Goal: Contribute content: Add original content to the website for others to see

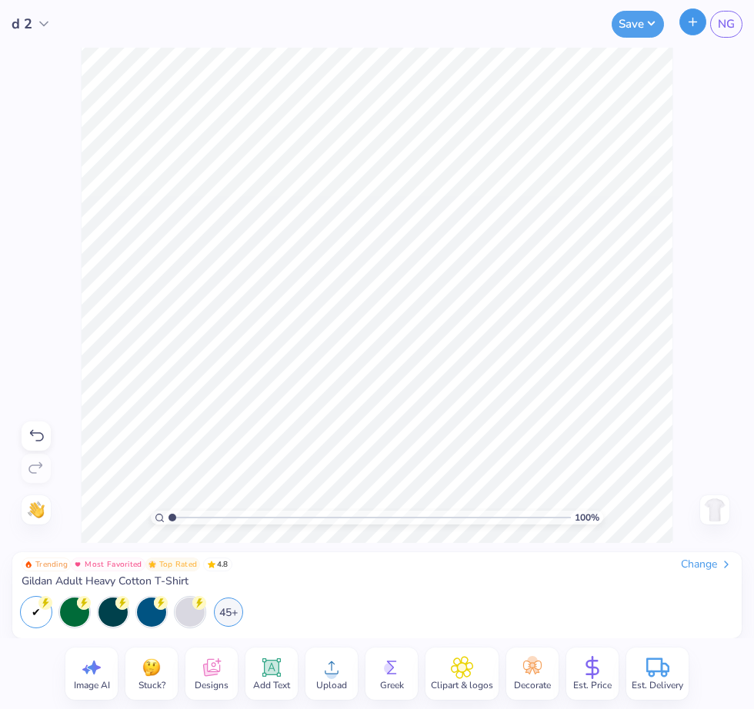
click at [696, 22] on icon "button" at bounding box center [692, 21] width 13 height 13
click at [342, 678] on div "Upload" at bounding box center [331, 674] width 52 height 52
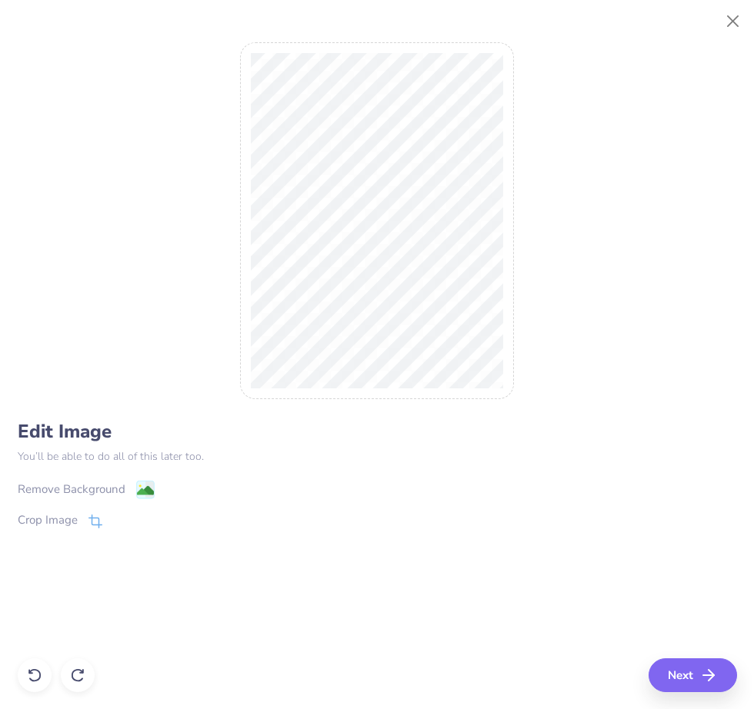
click at [130, 490] on div "Remove Background" at bounding box center [86, 489] width 137 height 19
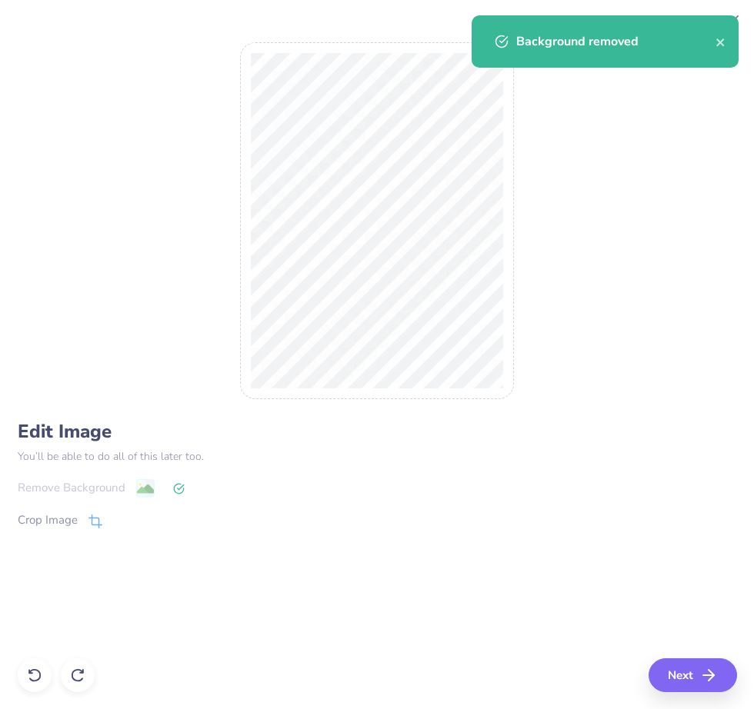
click at [144, 492] on div "Remove Background" at bounding box center [377, 488] width 719 height 19
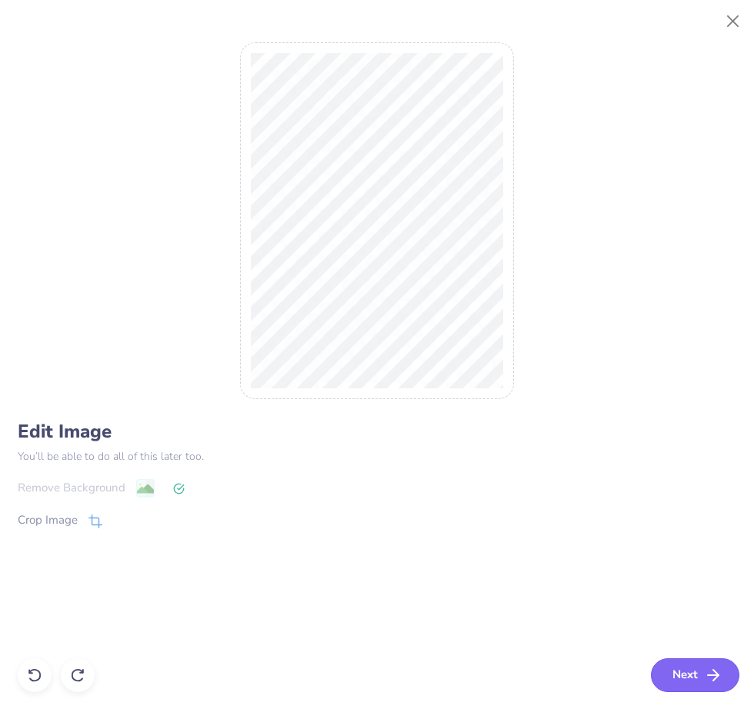
click at [693, 670] on button "Next" at bounding box center [695, 676] width 88 height 34
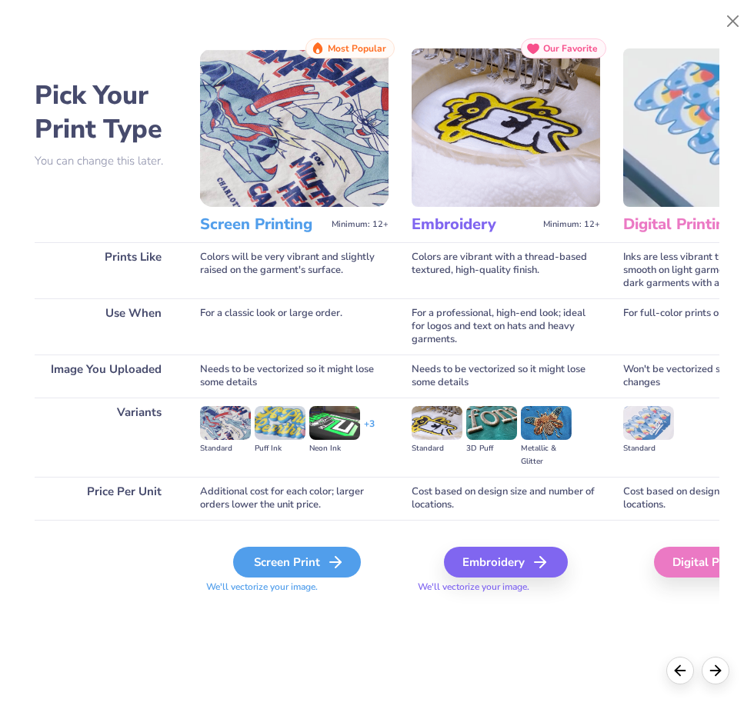
click at [311, 568] on div "Screen Print" at bounding box center [297, 562] width 128 height 31
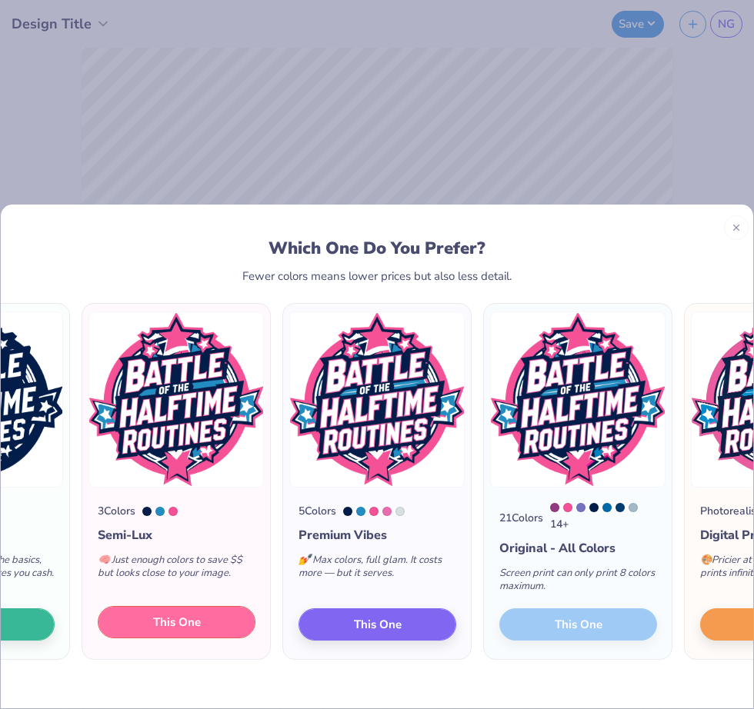
click at [202, 627] on button "This One" at bounding box center [177, 622] width 158 height 32
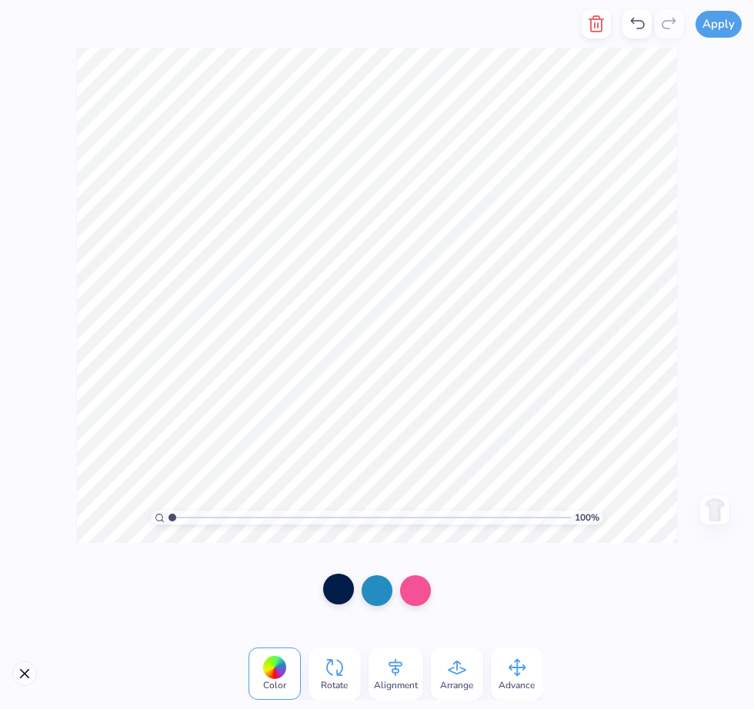
click at [343, 596] on div at bounding box center [338, 589] width 31 height 31
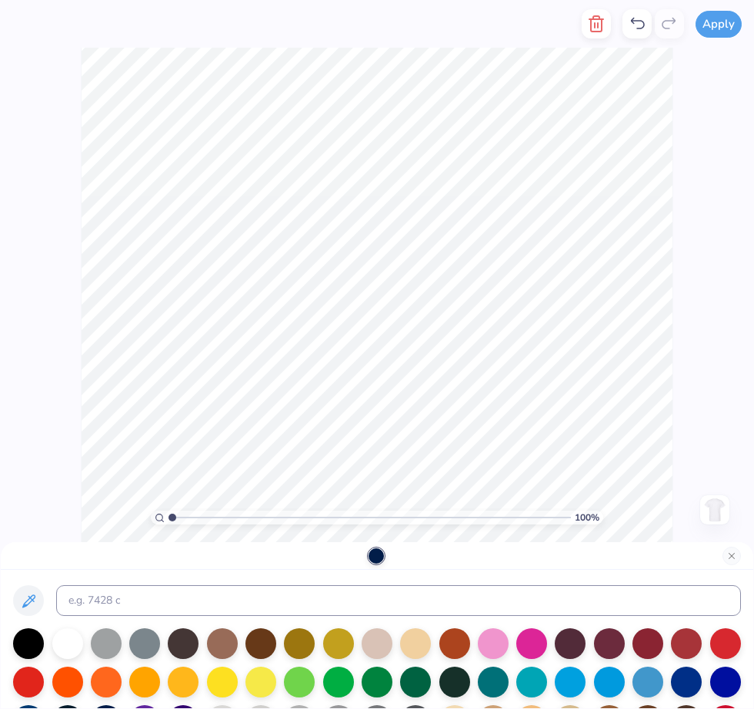
click at [624, 542] on div at bounding box center [377, 556] width 753 height 28
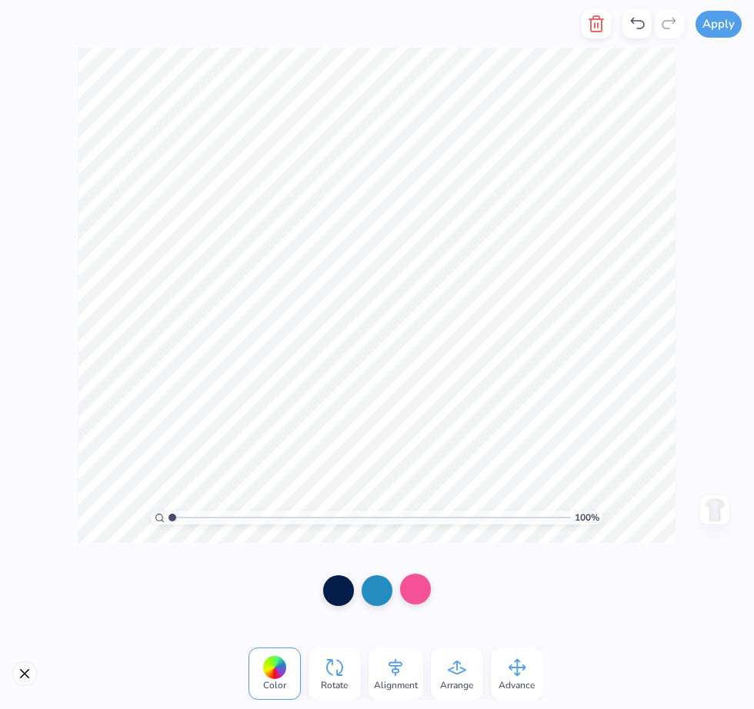
click at [422, 579] on div at bounding box center [415, 589] width 31 height 31
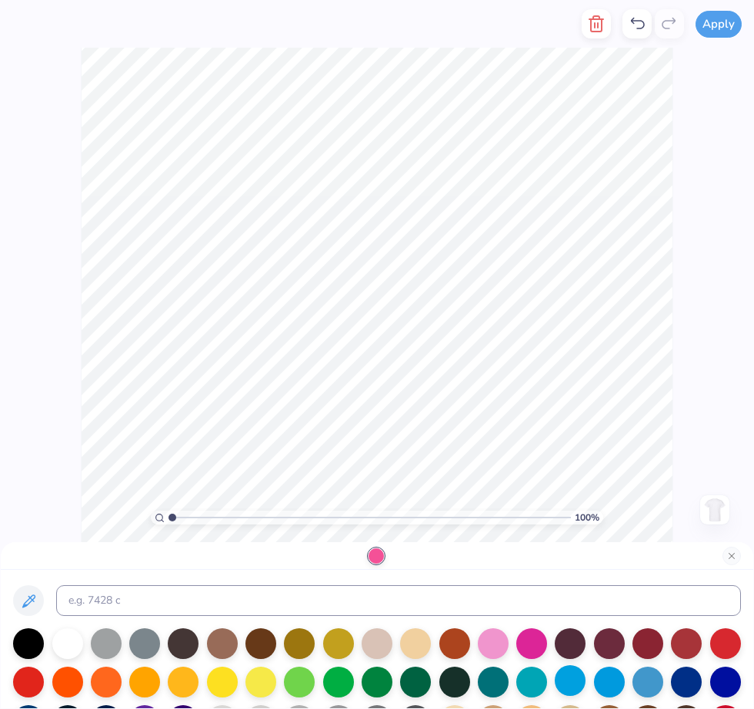
click at [567, 686] on div at bounding box center [570, 681] width 31 height 31
click at [678, 683] on div at bounding box center [686, 681] width 31 height 31
click at [717, 681] on div at bounding box center [725, 681] width 31 height 31
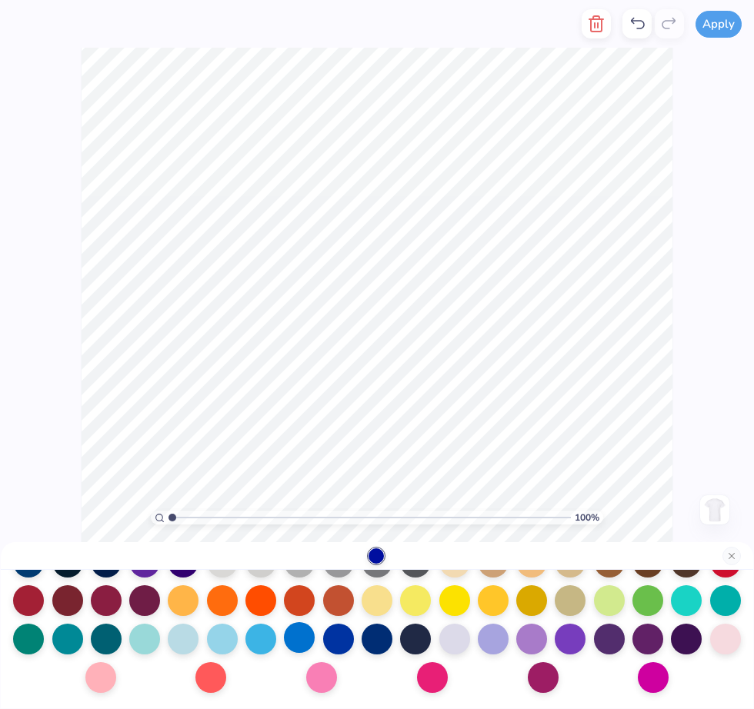
click at [305, 642] on div at bounding box center [299, 638] width 31 height 31
click at [342, 643] on div at bounding box center [338, 638] width 31 height 31
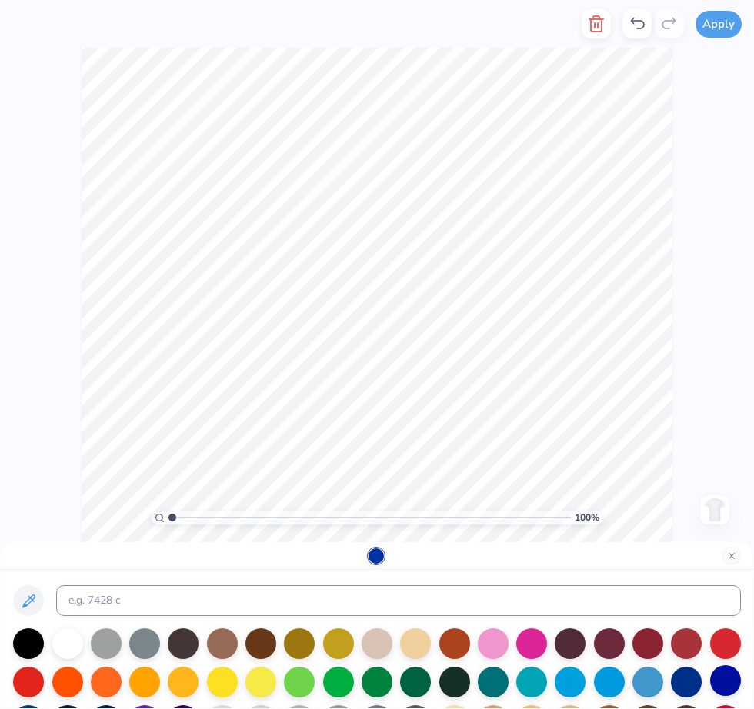
click at [713, 679] on div at bounding box center [725, 681] width 31 height 31
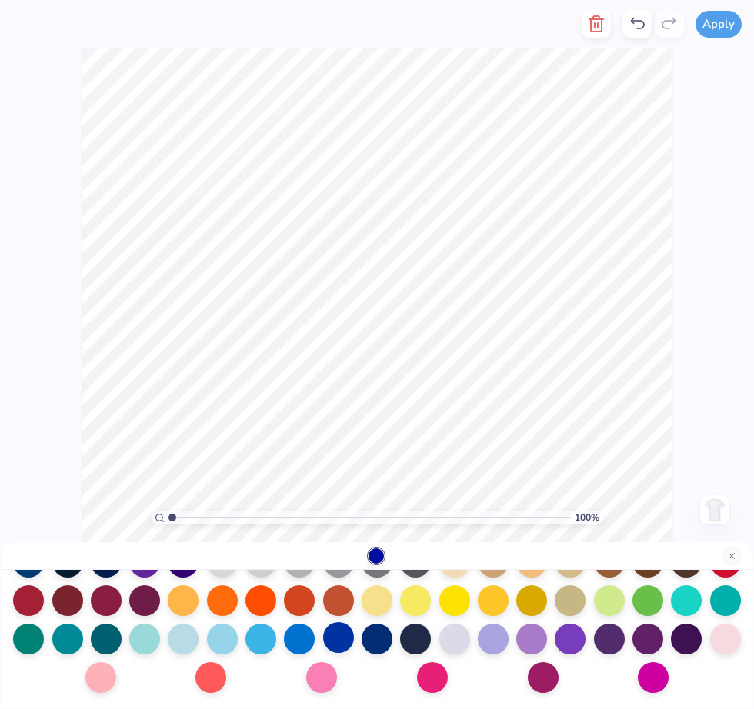
click at [342, 645] on div at bounding box center [338, 638] width 31 height 31
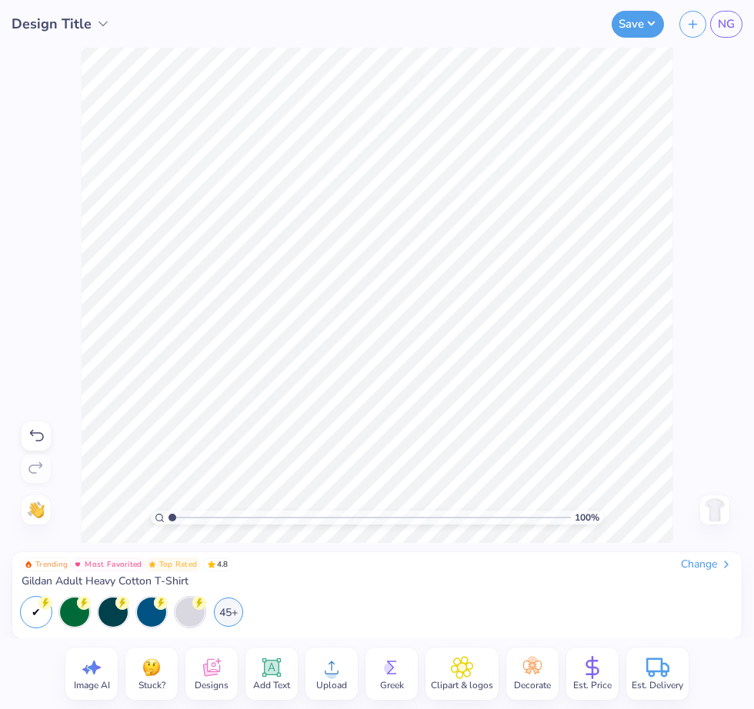
click at [710, 449] on div "100 % Need help? Chat with us. Back" at bounding box center [377, 296] width 754 height 496
click at [725, 446] on div "100 % Need help? Chat with us. Back" at bounding box center [377, 296] width 754 height 496
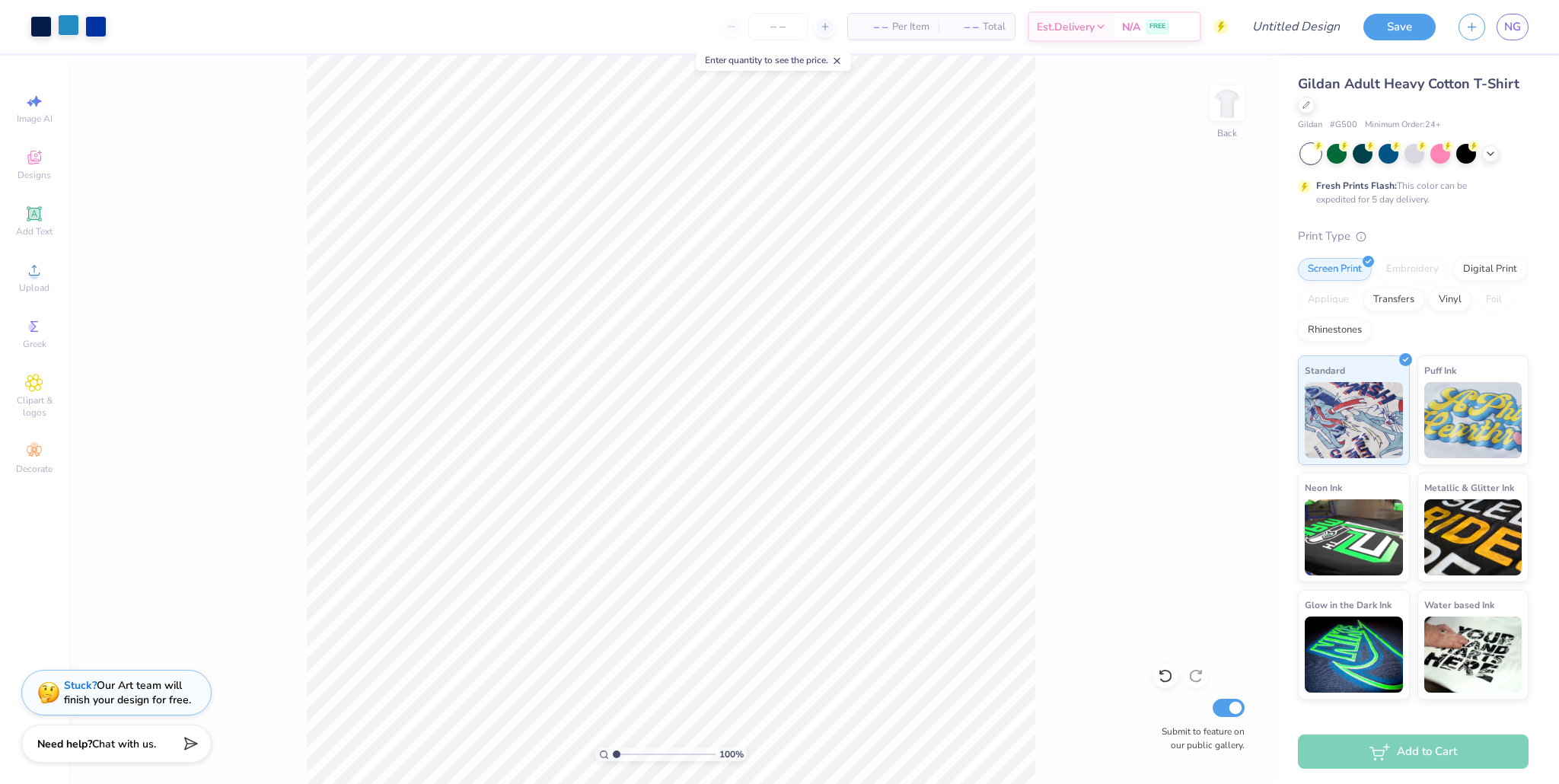
click at [72, 25] on div at bounding box center [68, 26] width 22 height 22
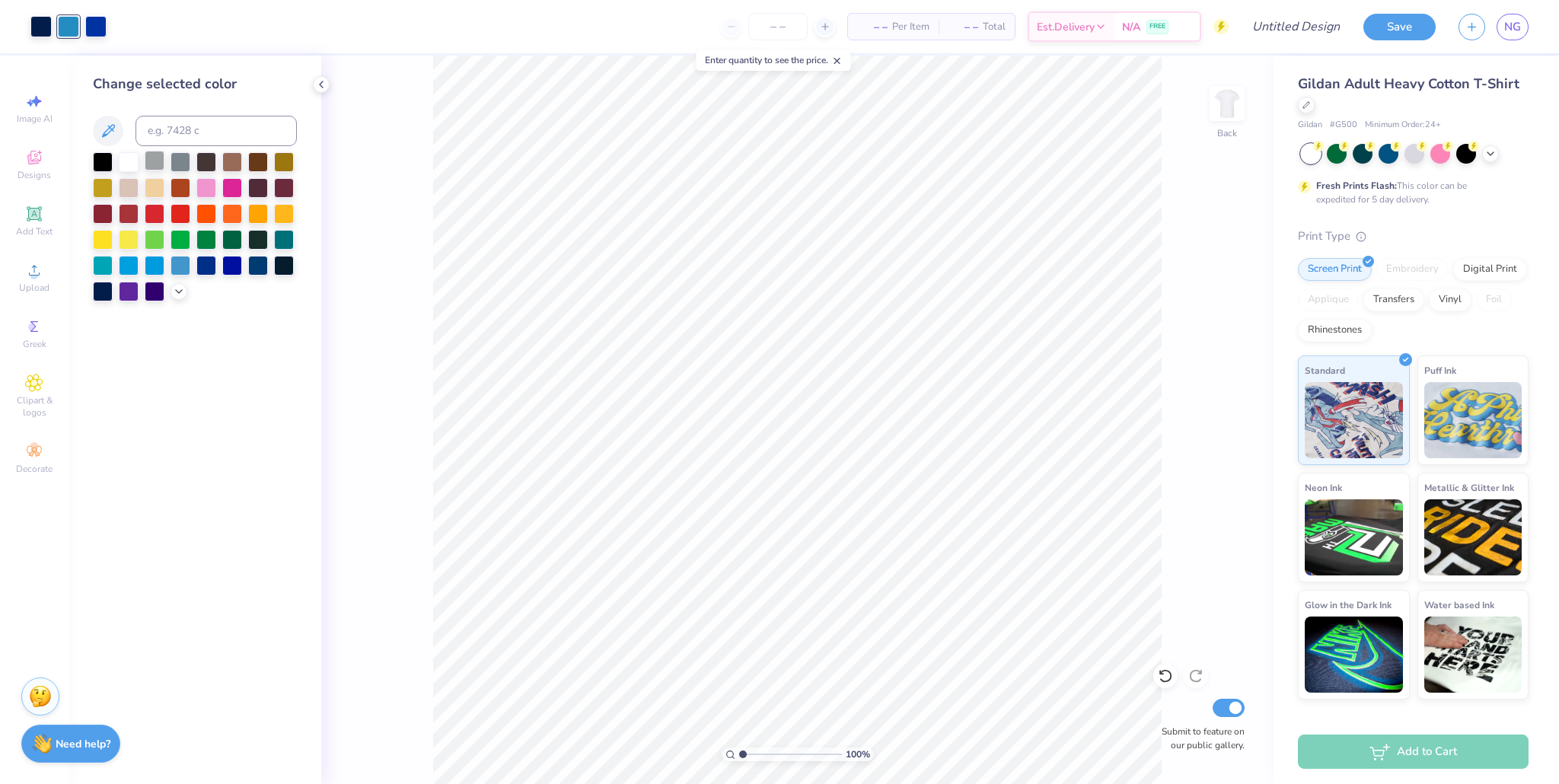
click at [148, 163] on div at bounding box center [154, 160] width 20 height 20
click at [130, 163] on div at bounding box center [129, 160] width 20 height 20
click at [147, 162] on div at bounding box center [154, 160] width 20 height 20
click at [178, 286] on icon at bounding box center [179, 290] width 12 height 12
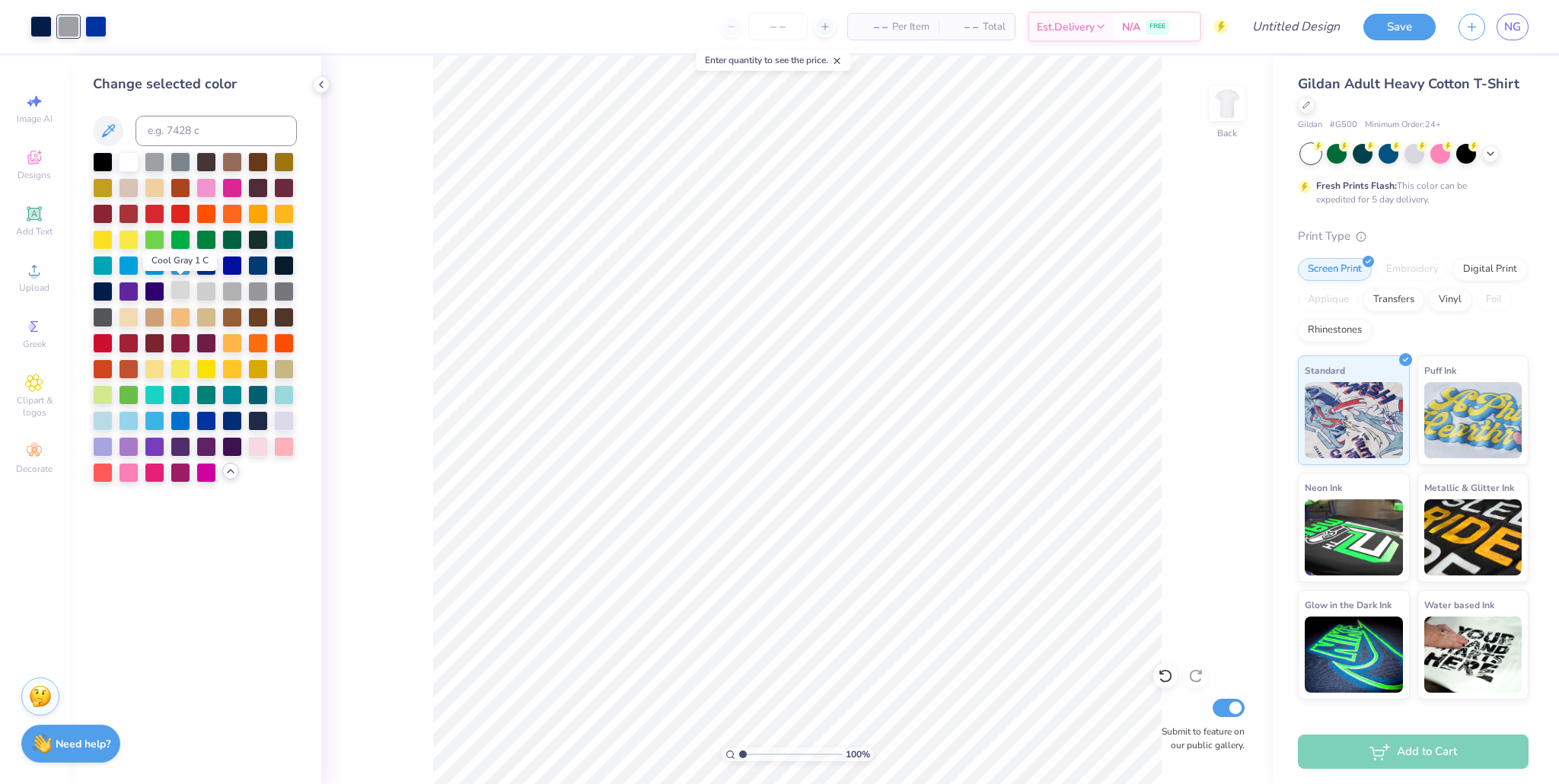
drag, startPoint x: 176, startPoint y: 280, endPoint x: 180, endPoint y: 287, distance: 8.1
click at [175, 280] on div at bounding box center [180, 290] width 20 height 20
click at [180, 287] on div at bounding box center [180, 290] width 20 height 20
click at [199, 293] on div at bounding box center [207, 290] width 20 height 20
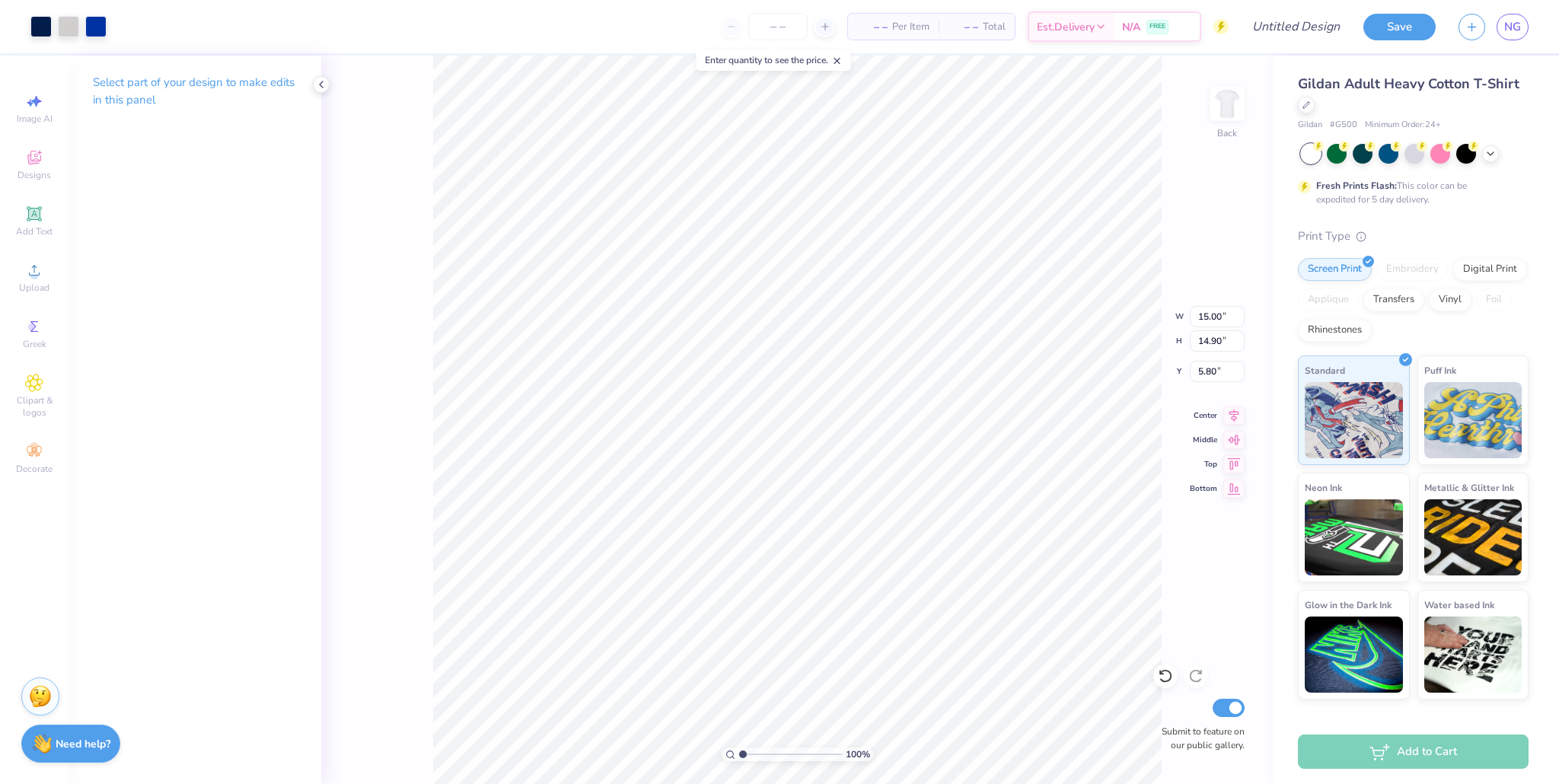
type input "9.42"
type input "9.36"
type input "4.32"
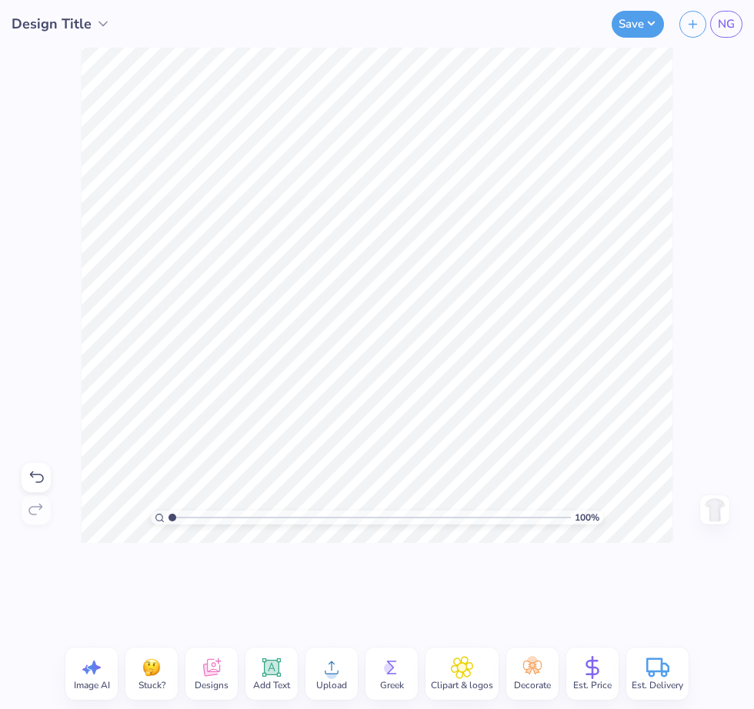
click at [672, 326] on div "100 %" at bounding box center [377, 295] width 593 height 593
click at [262, 681] on span "Add Text" at bounding box center [271, 685] width 37 height 12
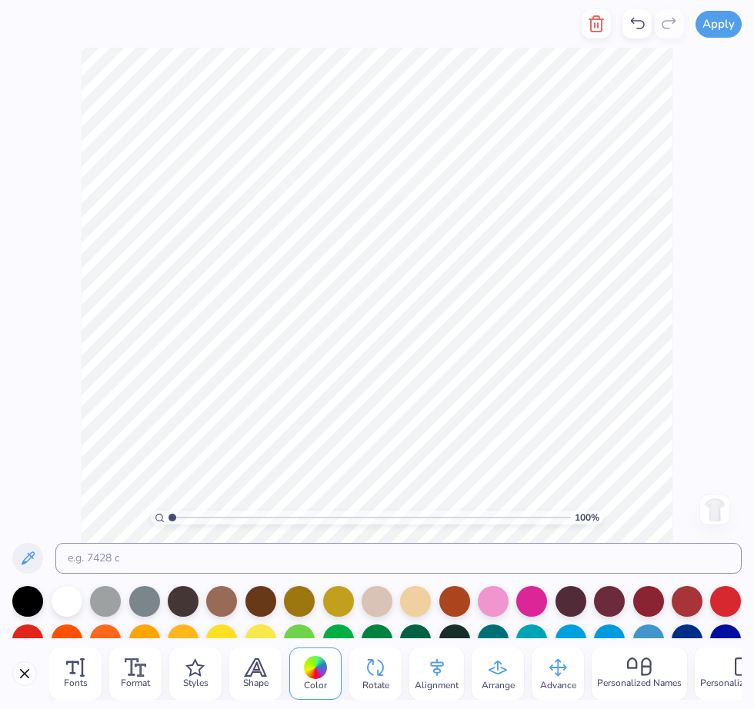
type textarea "2025"
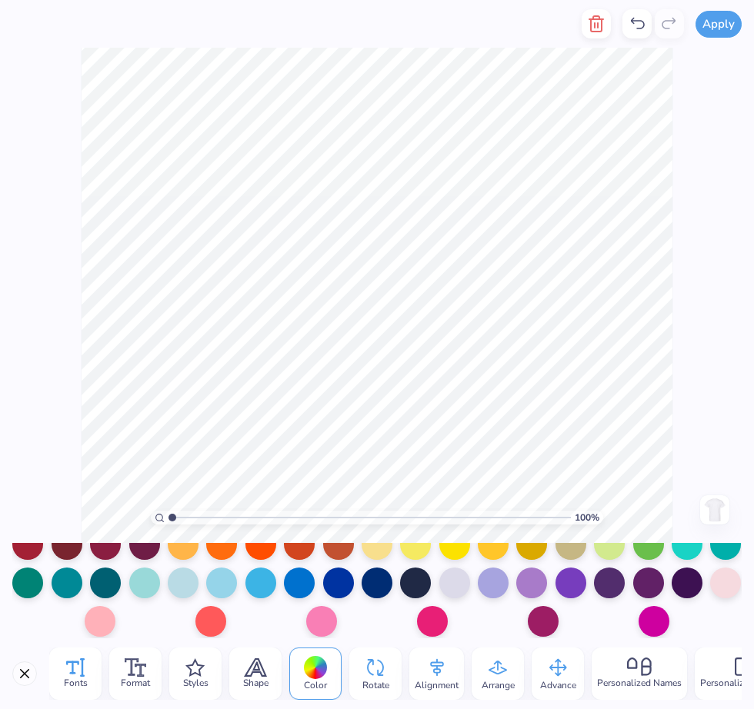
click at [73, 679] on span "Fonts" at bounding box center [76, 683] width 24 height 12
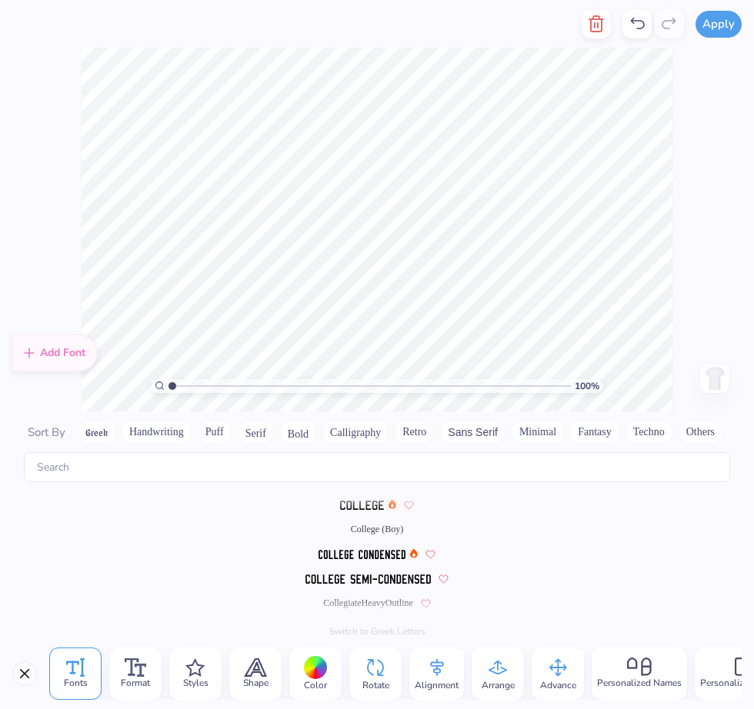
scroll to position [1796, 0]
click at [357, 576] on img at bounding box center [368, 580] width 126 height 9
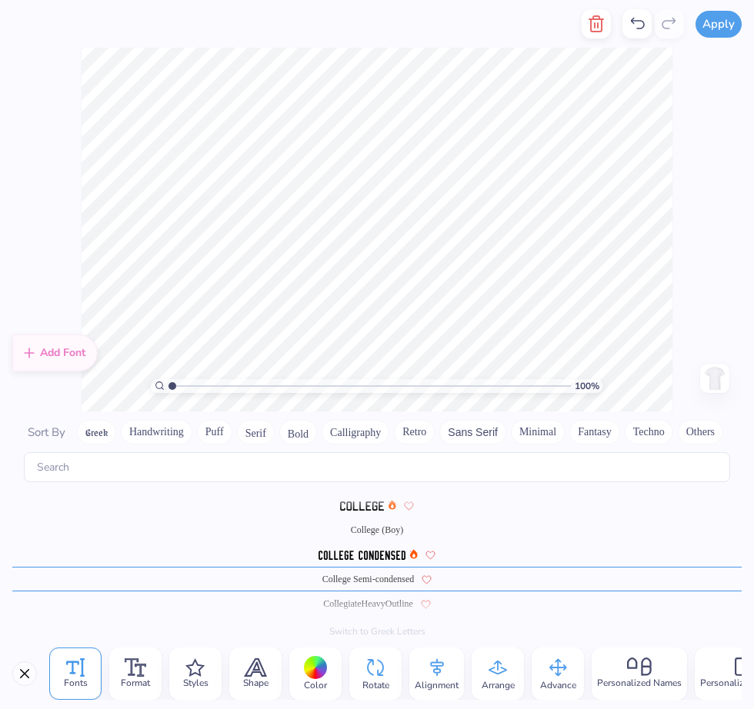
scroll to position [1821, 0]
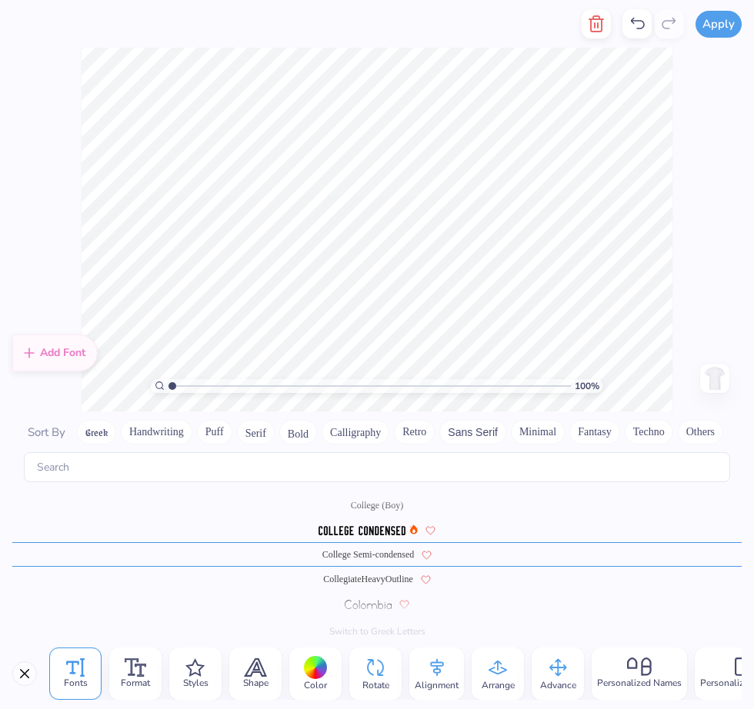
click at [305, 664] on div at bounding box center [316, 668] width 24 height 24
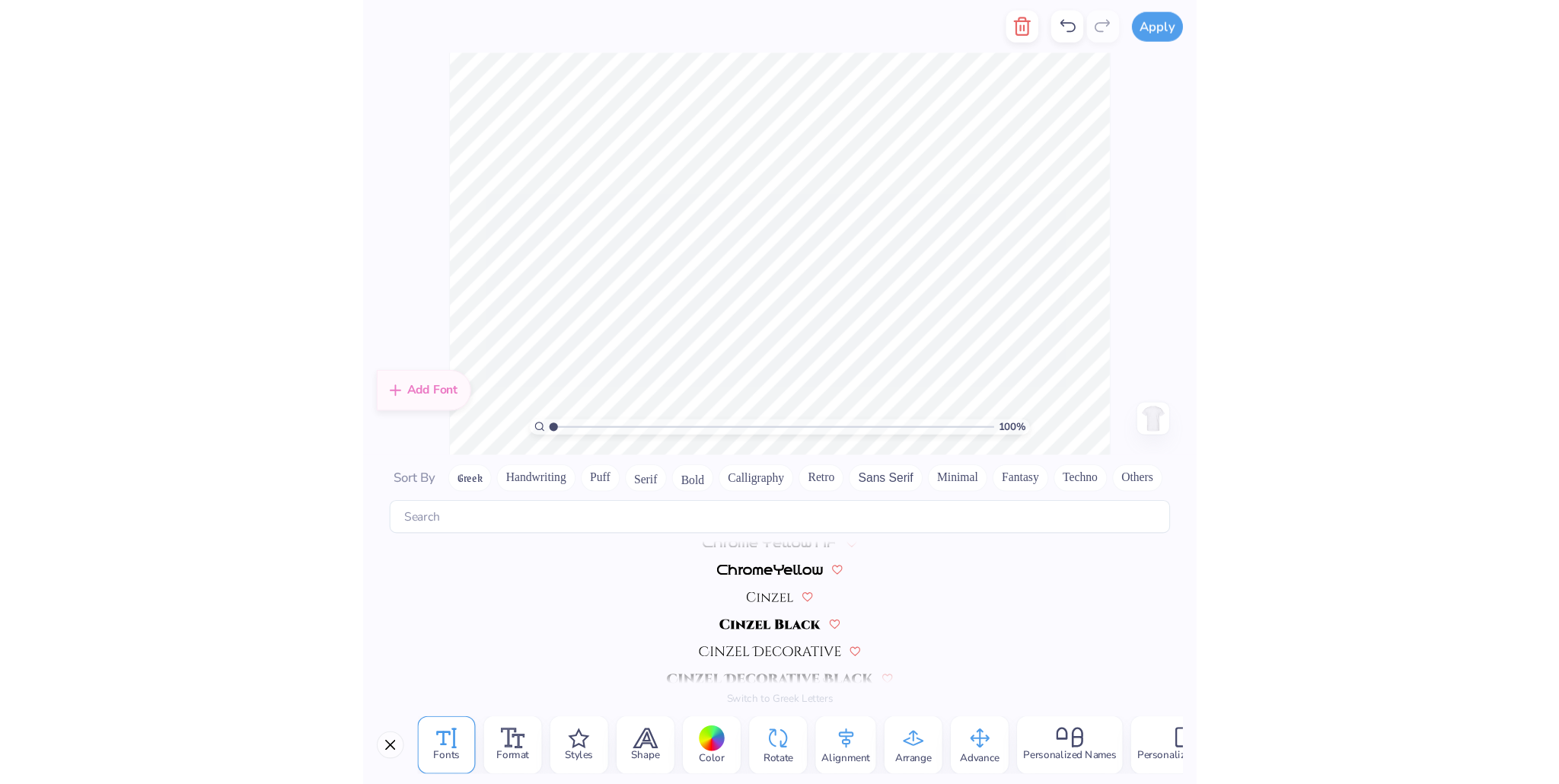
scroll to position [1859, 0]
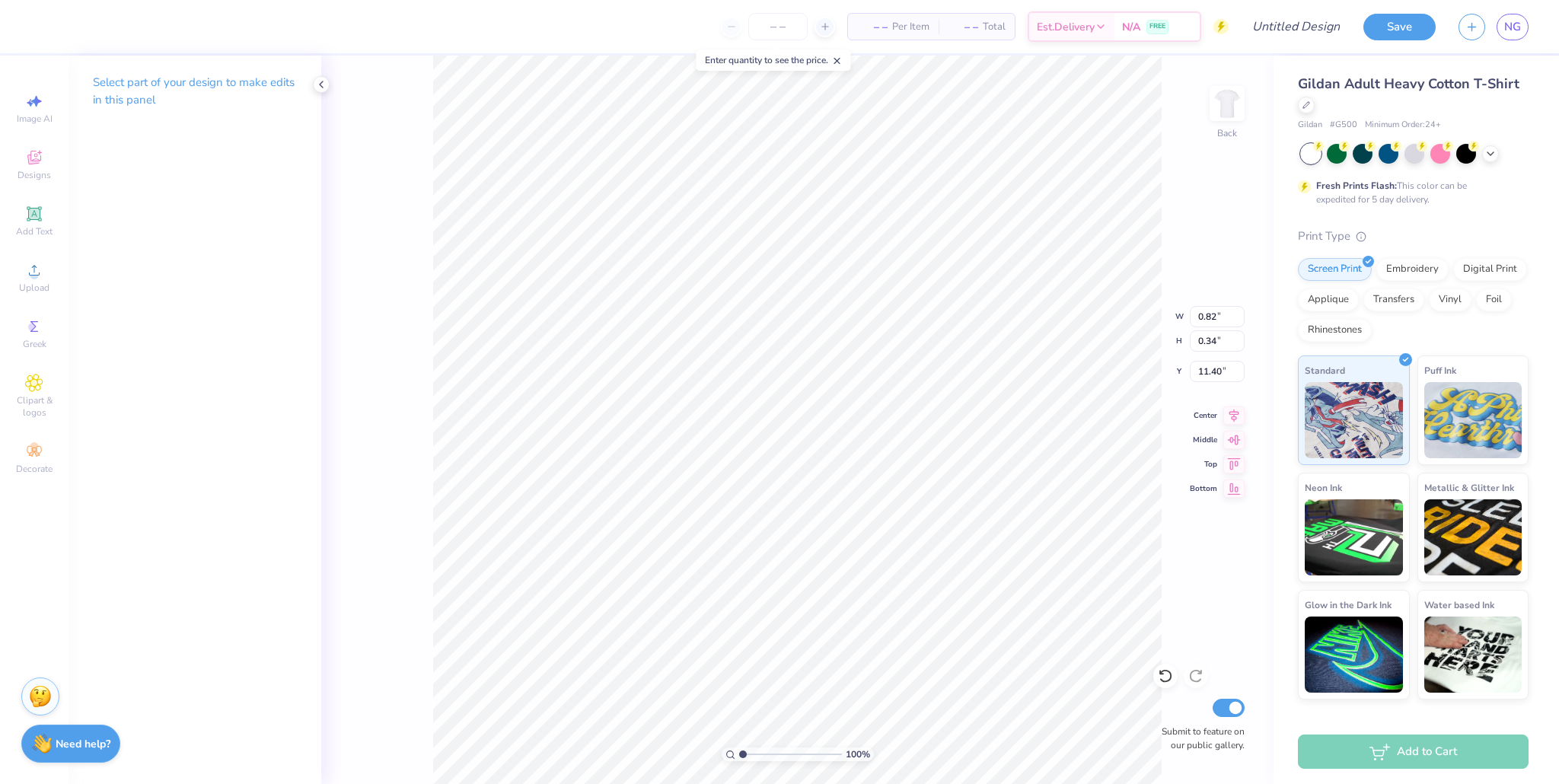
type input "11.40"
type input "3.26"
type input "11.37"
type input "0.71"
type input "0.29"
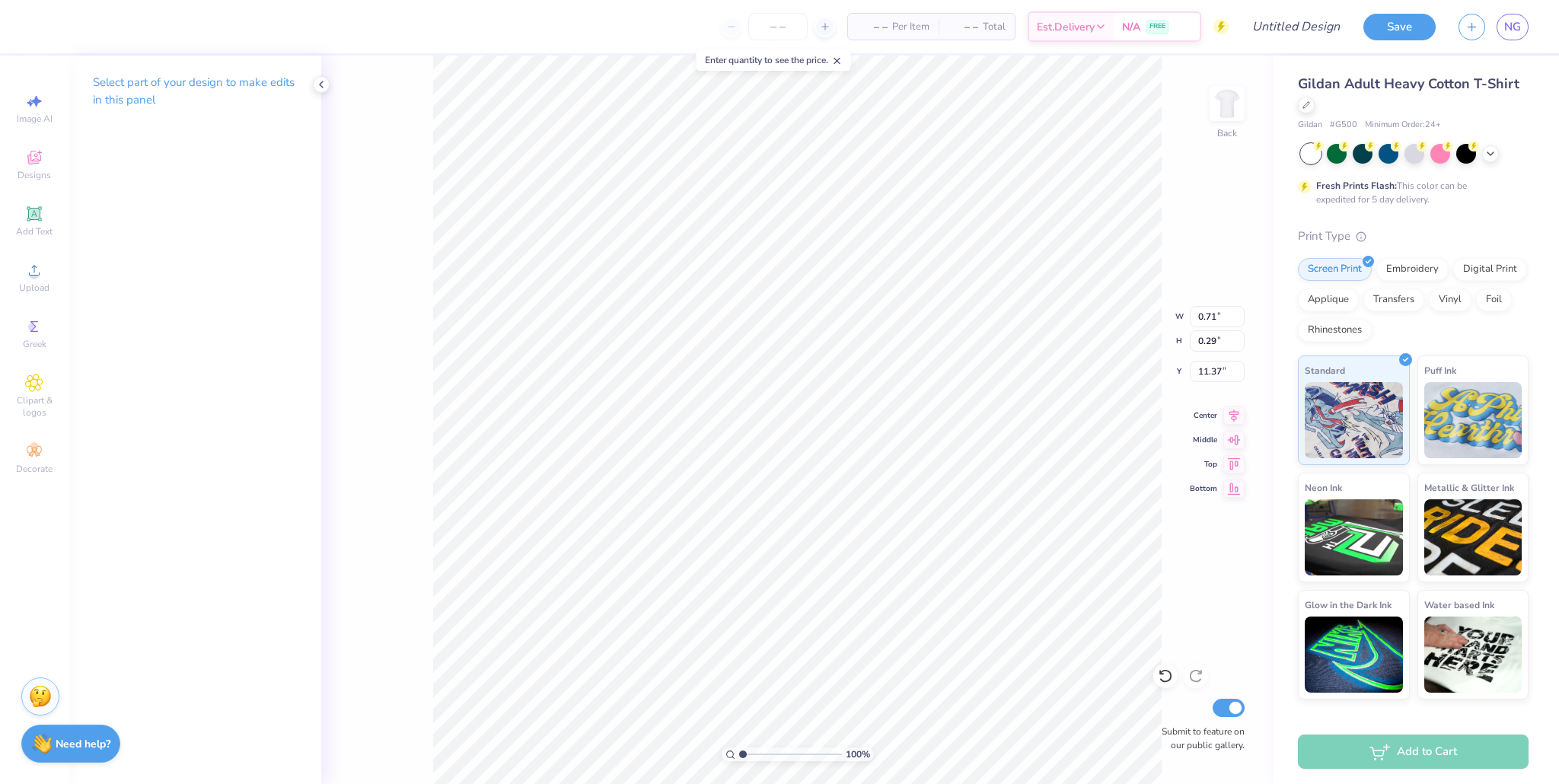
type input "4.44"
type input "11.38"
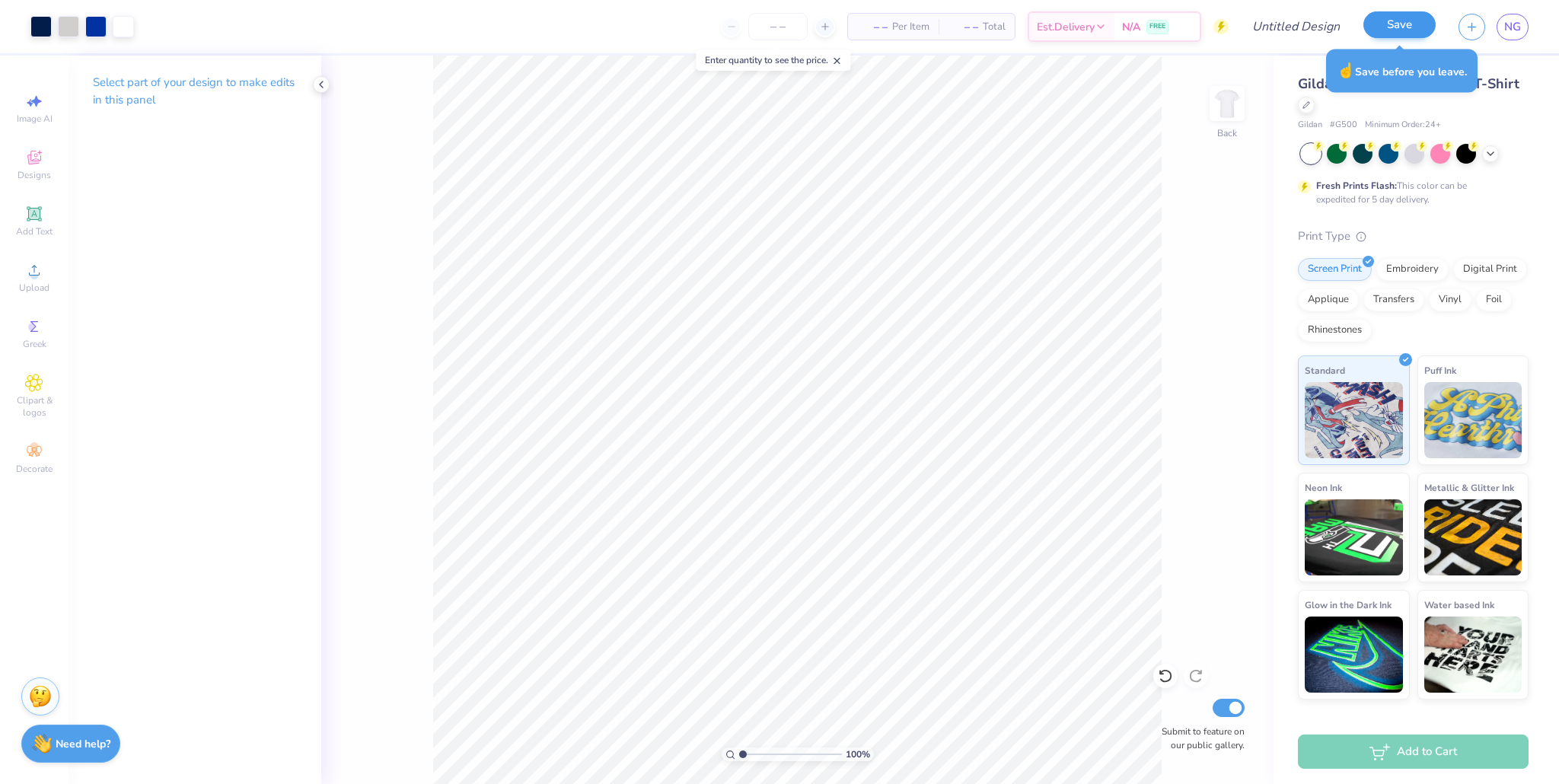
click at [745, 38] on div "Save" at bounding box center [1399, 27] width 72 height 27
click at [745, 24] on button "Save" at bounding box center [1399, 25] width 72 height 27
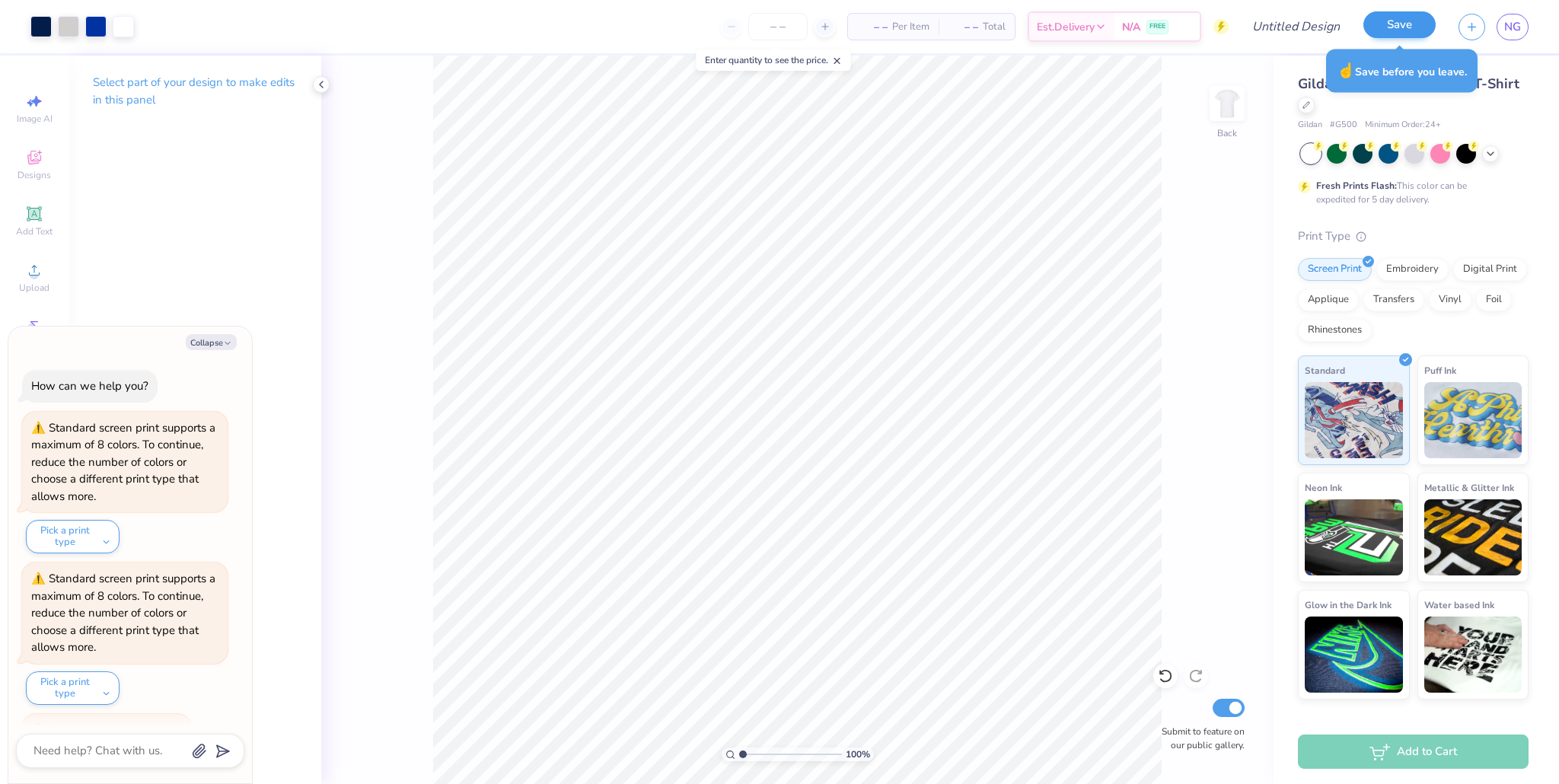
scroll to position [32, 0]
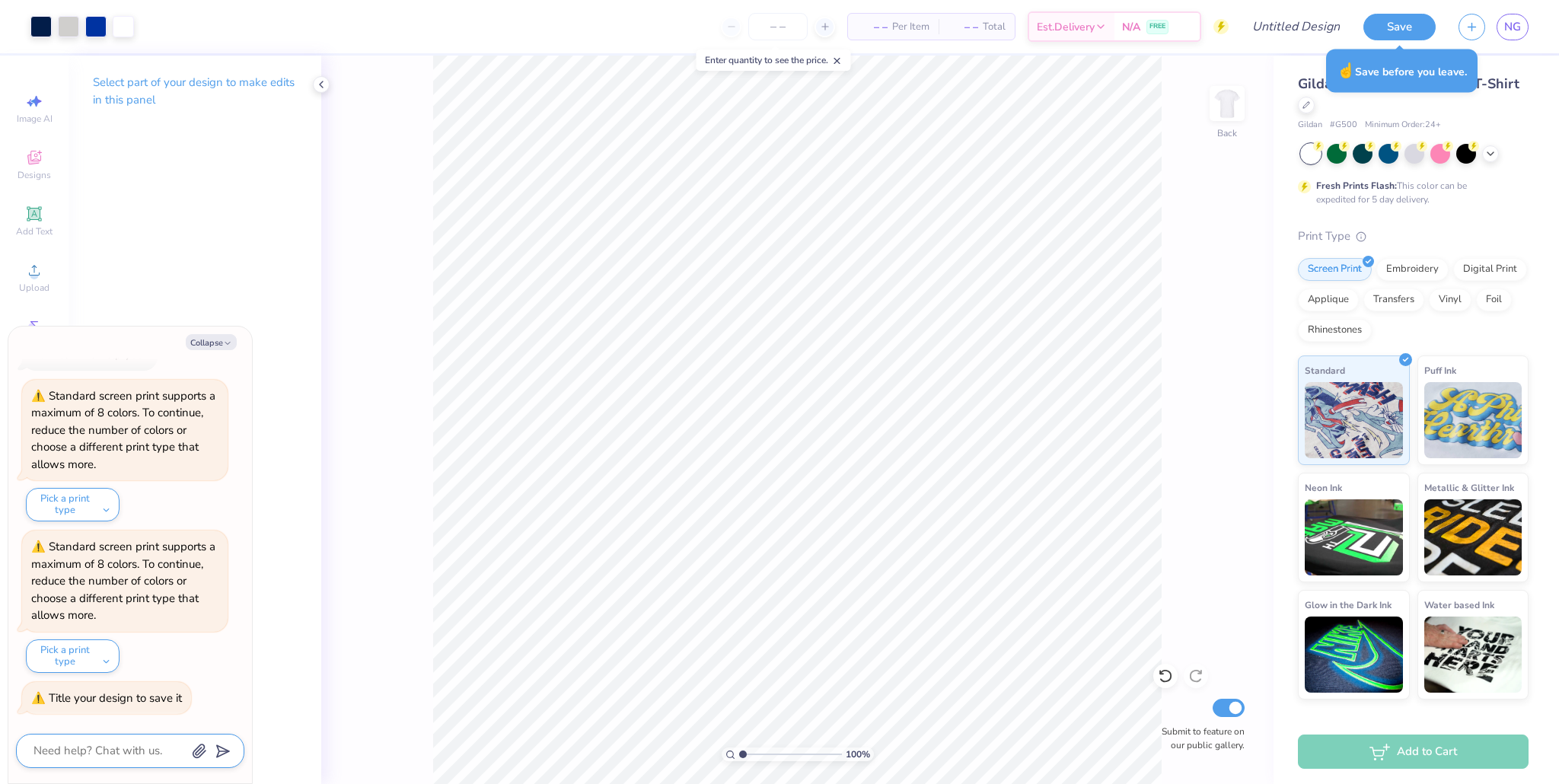
type textarea "x"
